Goal: Task Accomplishment & Management: Manage account settings

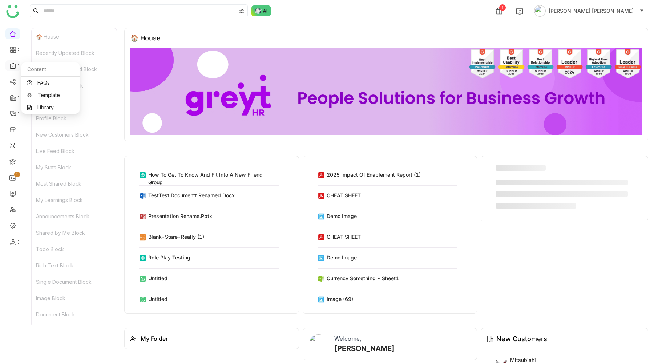
click at [10, 67] on icon at bounding box center [12, 66] width 5 height 6
click at [41, 106] on link "Library" at bounding box center [50, 107] width 47 height 5
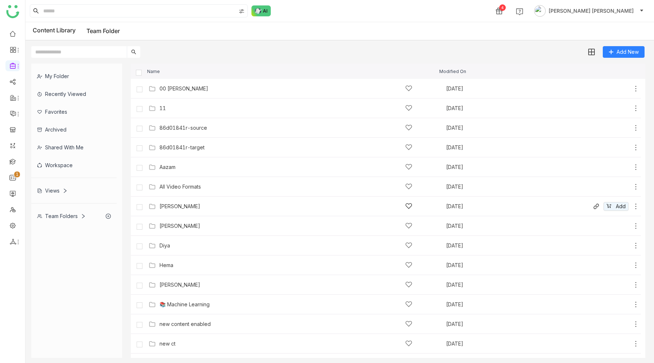
click at [185, 207] on div "[PERSON_NAME]" at bounding box center [179, 206] width 41 height 6
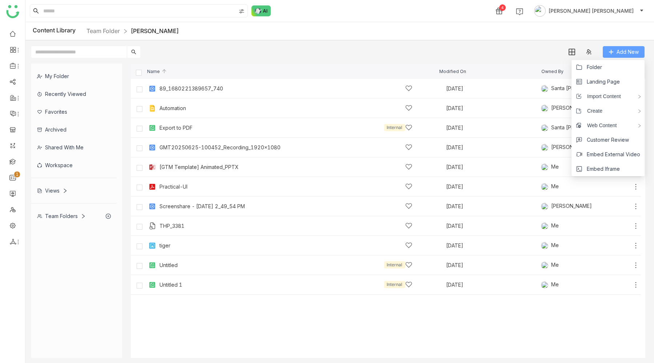
click at [622, 49] on span "Add New" at bounding box center [628, 52] width 22 height 8
click at [606, 68] on li "Folder" at bounding box center [607, 67] width 73 height 15
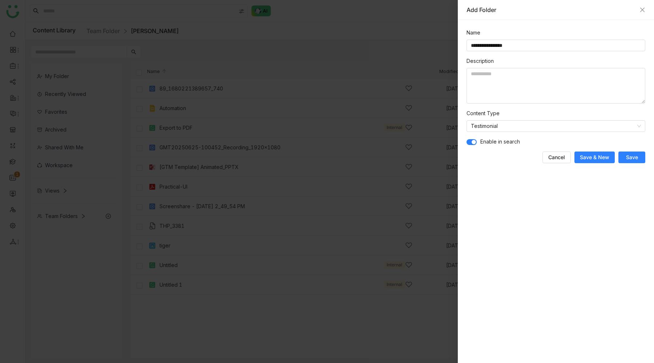
type input "**********"
click at [472, 142] on span "button" at bounding box center [474, 142] width 4 height 4
click at [506, 126] on nz-select-item "Testimonial" at bounding box center [556, 126] width 170 height 11
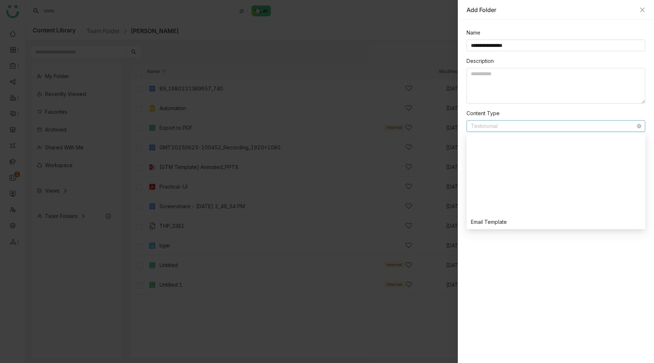
scroll to position [174, 0]
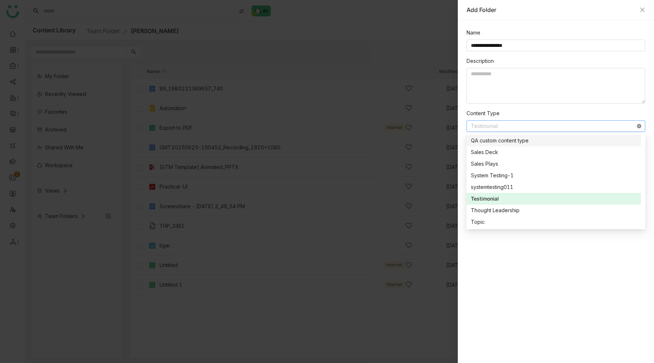
click at [640, 126] on icon at bounding box center [639, 126] width 4 height 4
click at [601, 330] on div "**********" at bounding box center [556, 191] width 196 height 343
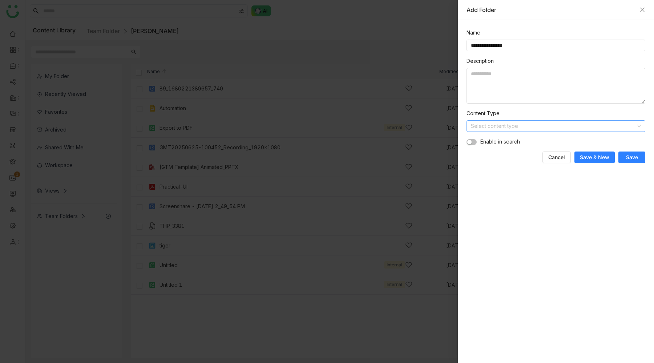
click at [633, 156] on span "Save" at bounding box center [632, 157] width 12 height 7
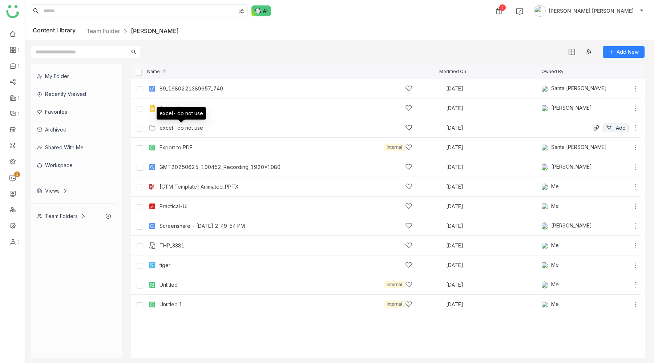
click at [183, 128] on div "excel- do not use" at bounding box center [181, 128] width 44 height 6
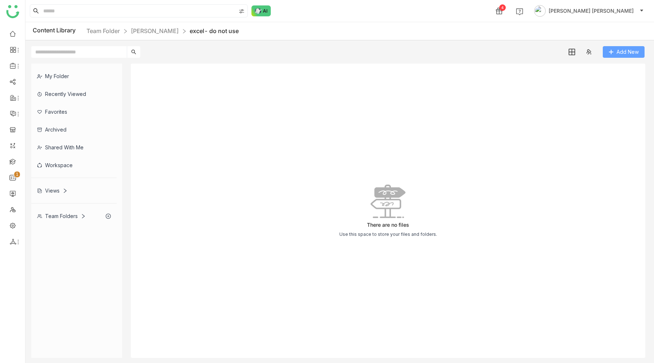
click at [621, 51] on span "Add New" at bounding box center [628, 52] width 22 height 8
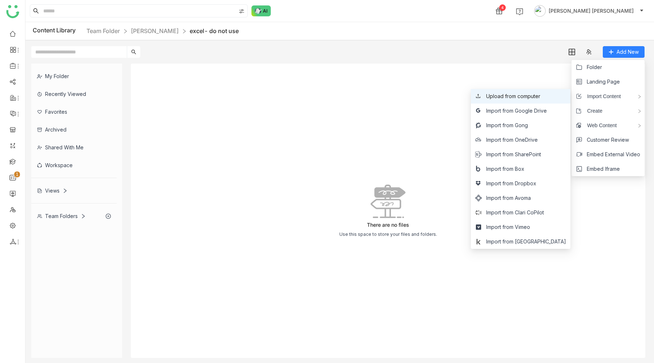
click at [538, 99] on span "Upload from computer" at bounding box center [513, 96] width 54 height 8
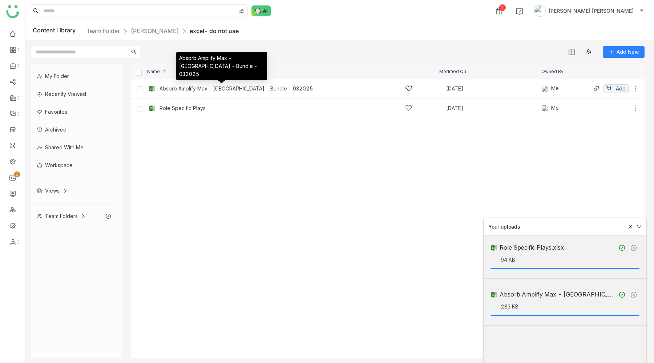
click at [202, 88] on div "Absorb Amplify Max - [GEOGRAPHIC_DATA] - Bundle - 032025" at bounding box center [235, 89] width 153 height 6
